Goal: Task Accomplishment & Management: Use online tool/utility

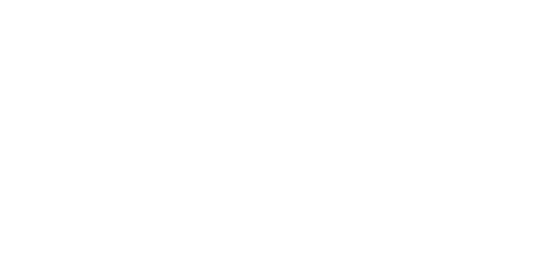
scroll to position [0, 292]
click at [116, 73] on button "Collaborate" at bounding box center [74, 76] width 83 height 22
click at [500, 147] on p "TIO Lightbox 2300mm x 1300mm on Building.pdf" at bounding box center [332, 147] width 336 height 7
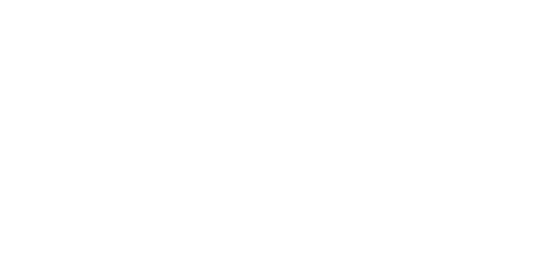
click at [491, 156] on div at bounding box center [328, 184] width 328 height 57
click at [467, 48] on button "Close" at bounding box center [451, 48] width 32 height 14
click at [116, 78] on button "Collaborate" at bounding box center [74, 76] width 83 height 22
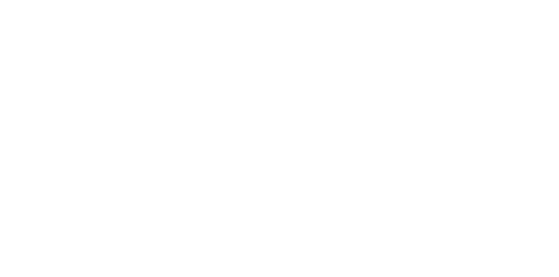
click at [116, 120] on button "Tracking" at bounding box center [74, 120] width 83 height 22
click at [467, 49] on button "Close" at bounding box center [451, 48] width 32 height 14
click at [116, 116] on button "Tracking" at bounding box center [74, 120] width 83 height 22
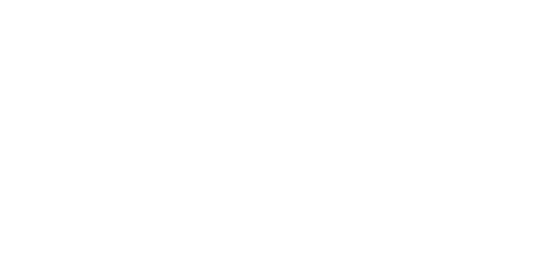
click at [363, 250] on button "button" at bounding box center [357, 246] width 11 height 11
type input "m"
click at [276, 139] on button "Clock On" at bounding box center [252, 138] width 48 height 14
